Goal: Task Accomplishment & Management: Use online tool/utility

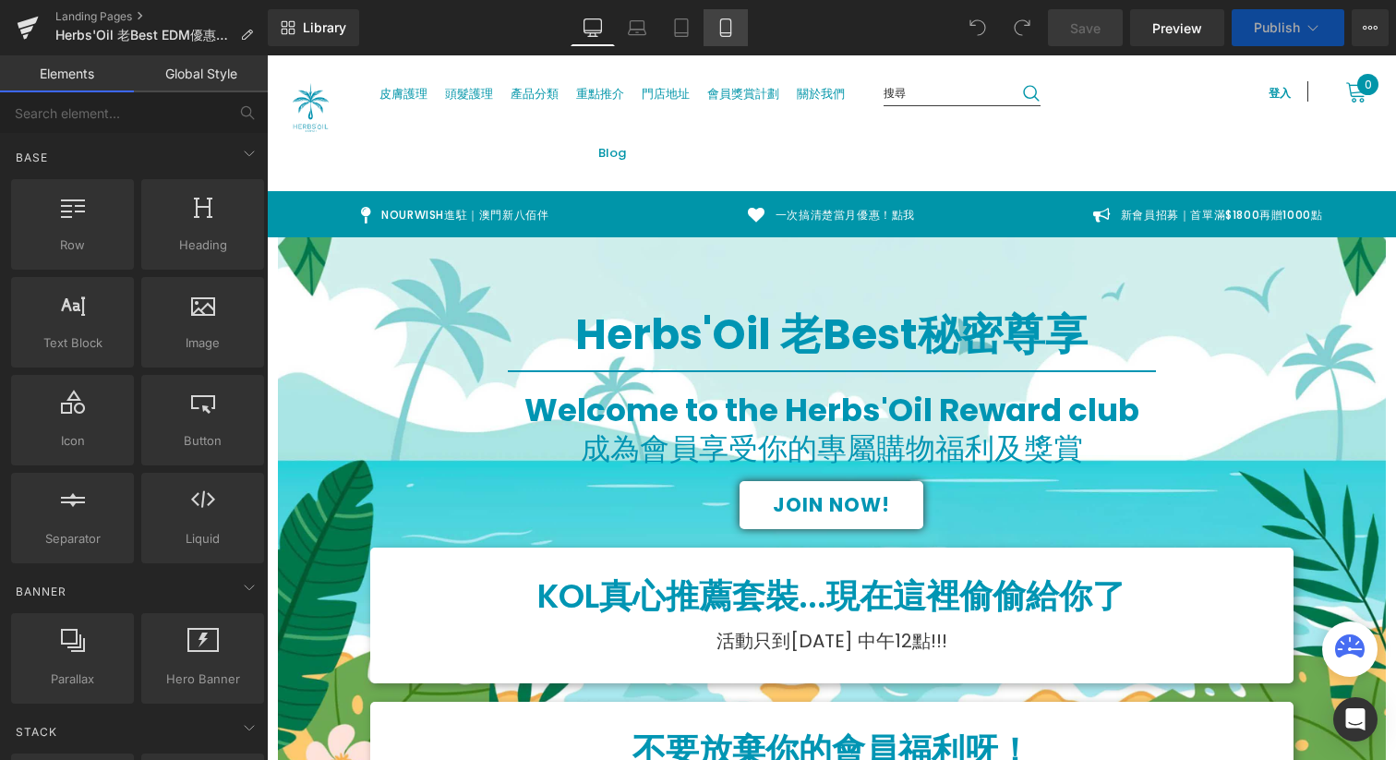
click at [715, 27] on link "Mobile" at bounding box center [725, 27] width 44 height 37
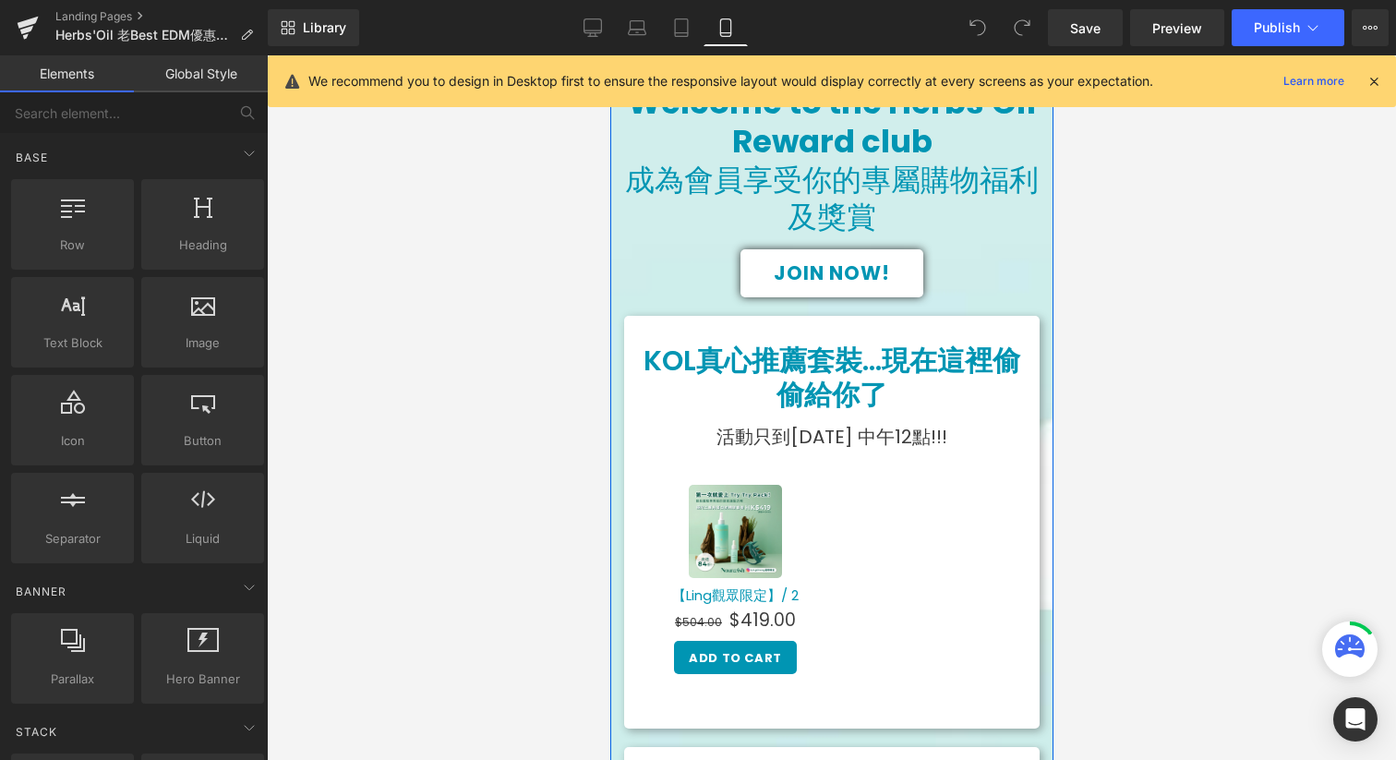
scroll to position [387, 0]
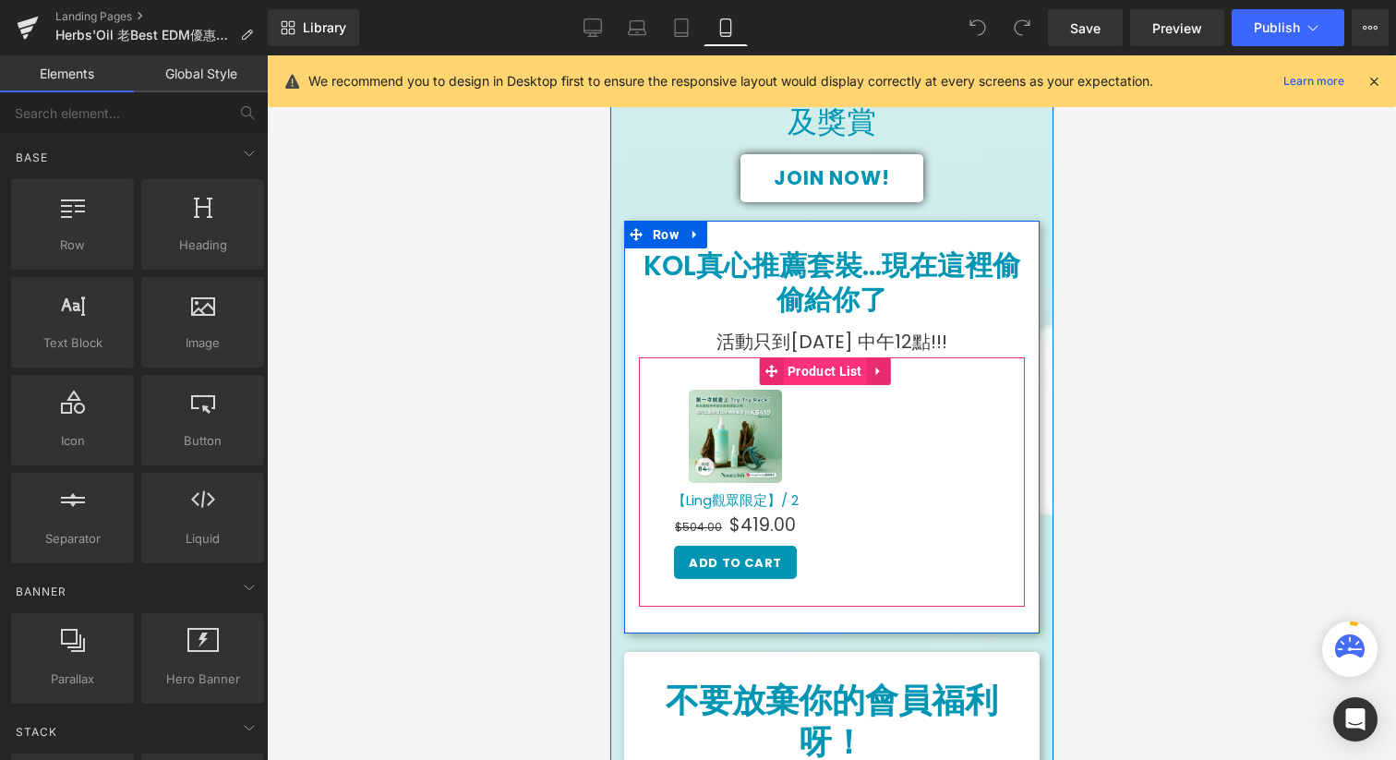
click at [838, 369] on span "Product List" at bounding box center [824, 371] width 84 height 28
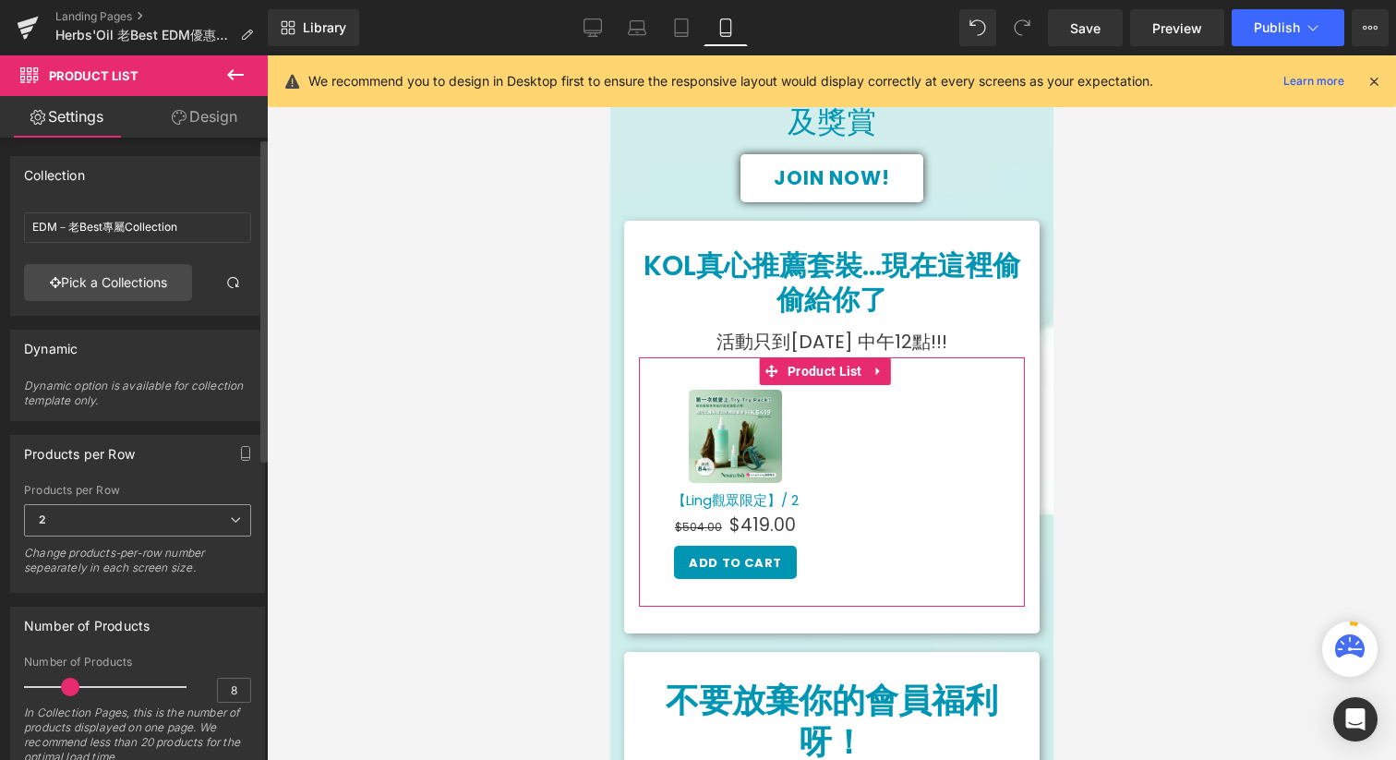
click at [65, 526] on span "2" at bounding box center [137, 520] width 227 height 32
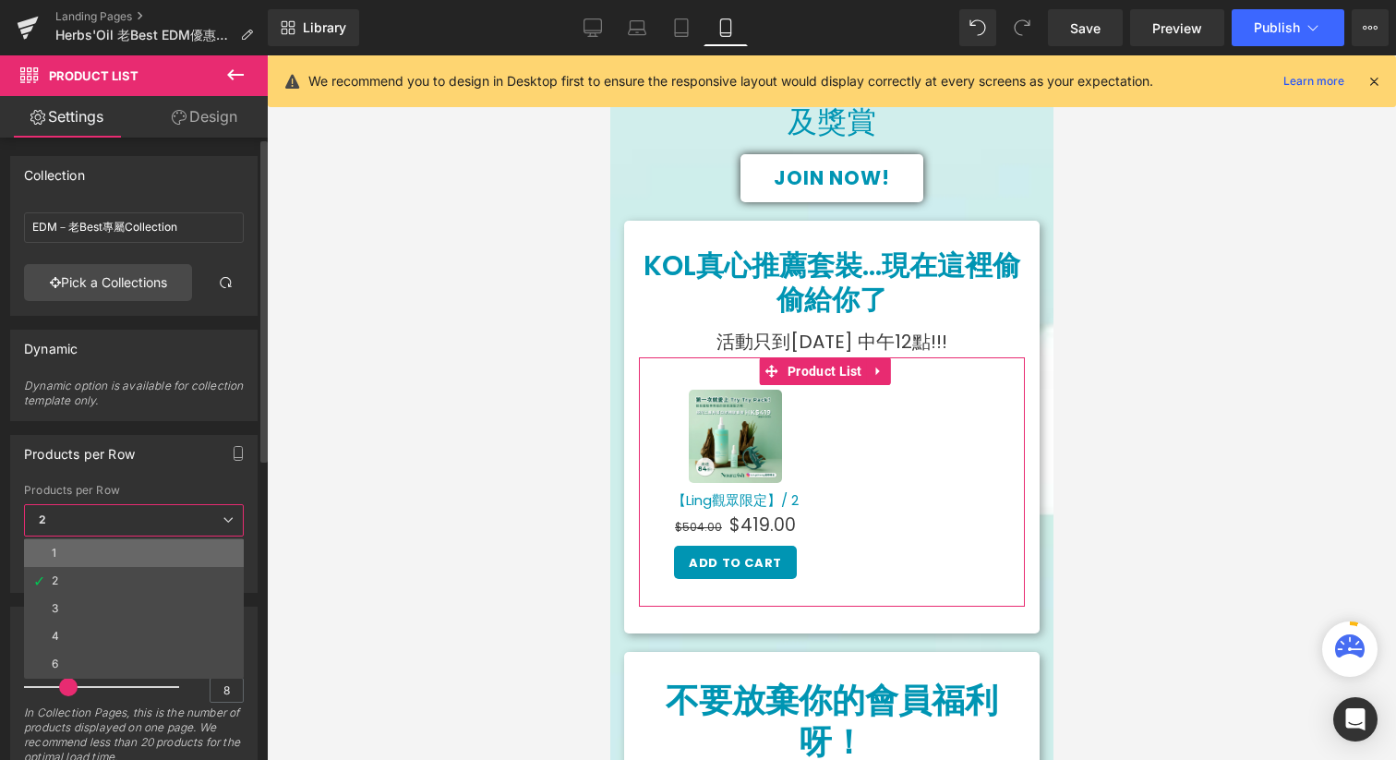
click at [60, 553] on li "1" at bounding box center [134, 553] width 220 height 28
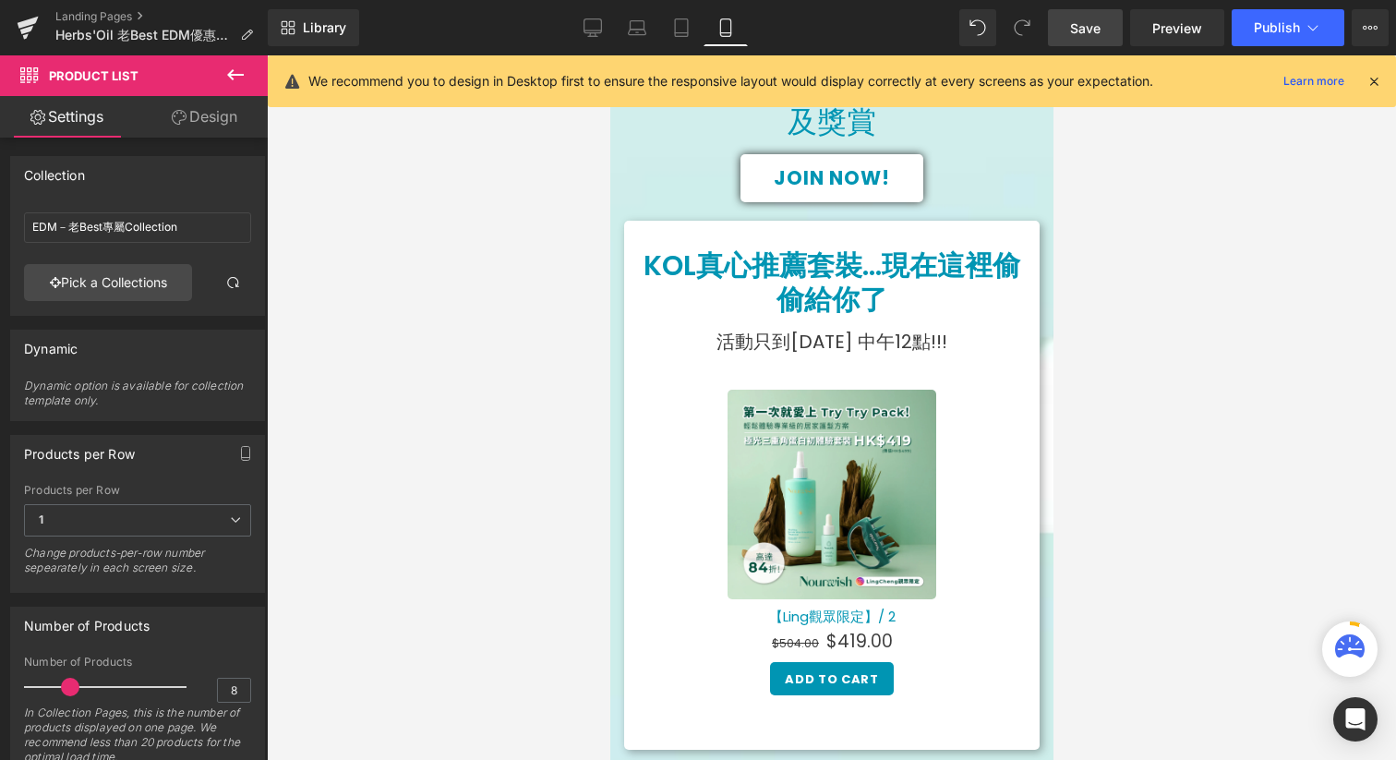
click at [1088, 31] on span "Save" at bounding box center [1085, 27] width 30 height 19
click at [1253, 34] on button "Publish" at bounding box center [1288, 27] width 113 height 37
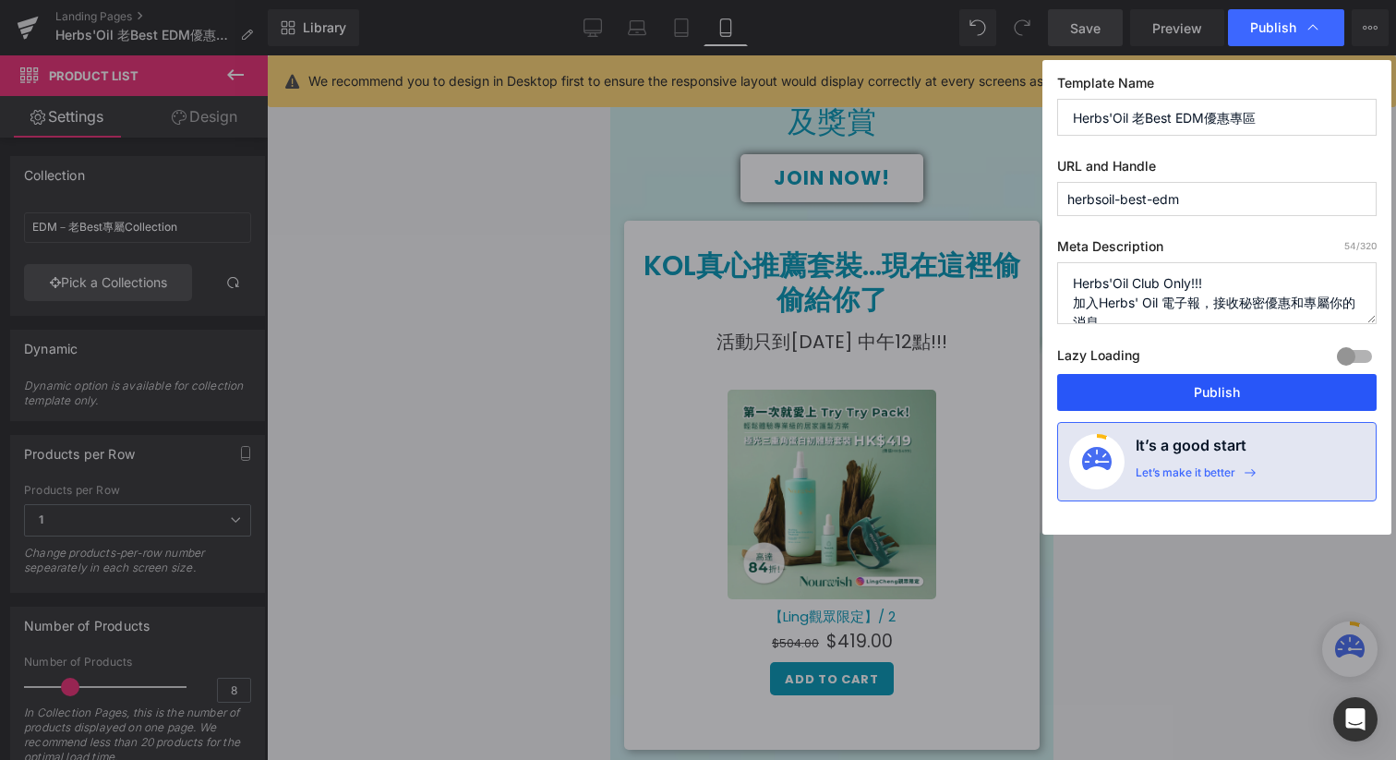
click at [1122, 386] on button "Publish" at bounding box center [1216, 392] width 319 height 37
